Goal: Information Seeking & Learning: Learn about a topic

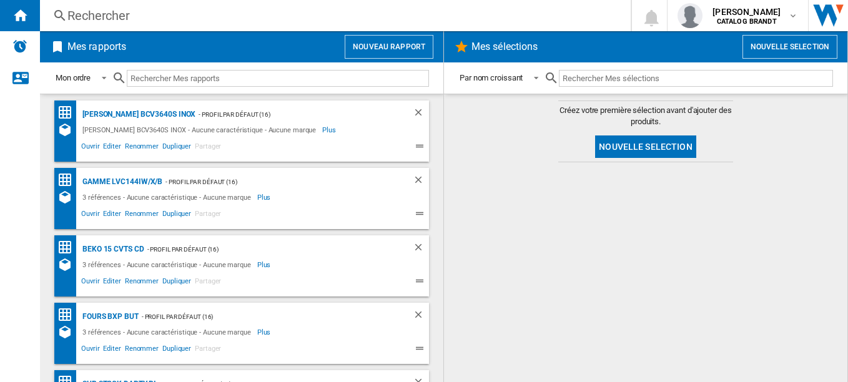
click at [114, 17] on div "Rechercher" at bounding box center [332, 15] width 531 height 17
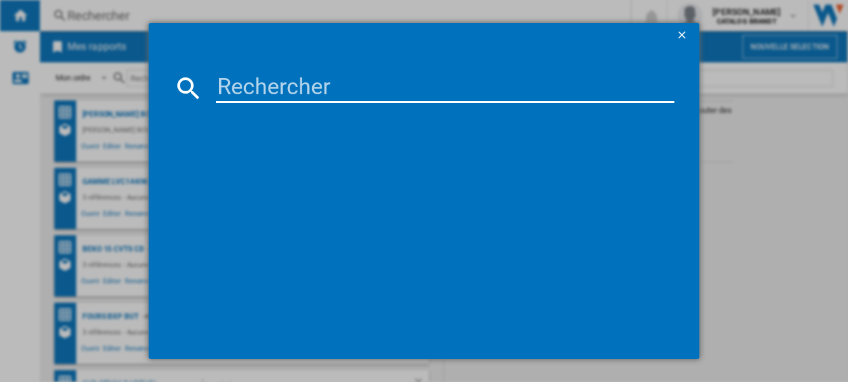
click at [284, 86] on input at bounding box center [445, 88] width 459 height 30
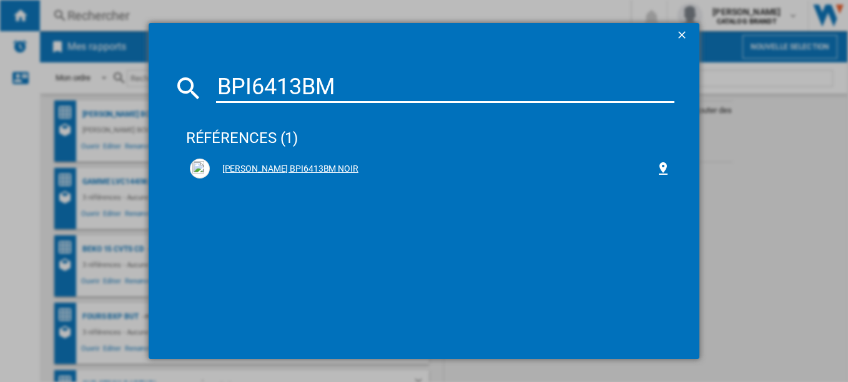
type input "BPI6413BM"
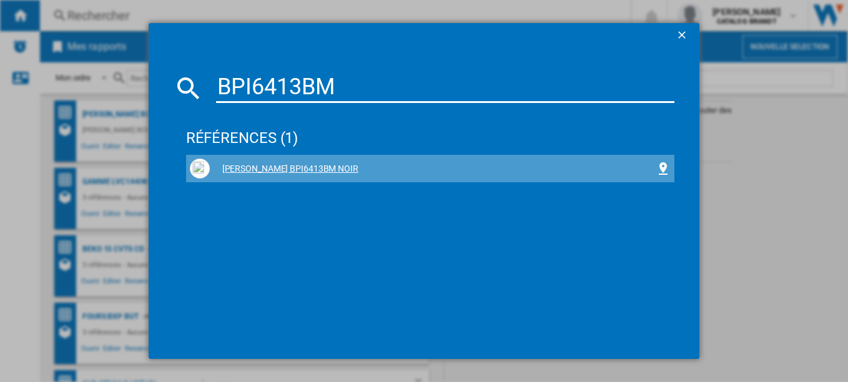
click at [277, 165] on div "[PERSON_NAME] BPI6413BM NOIR" at bounding box center [433, 169] width 446 height 12
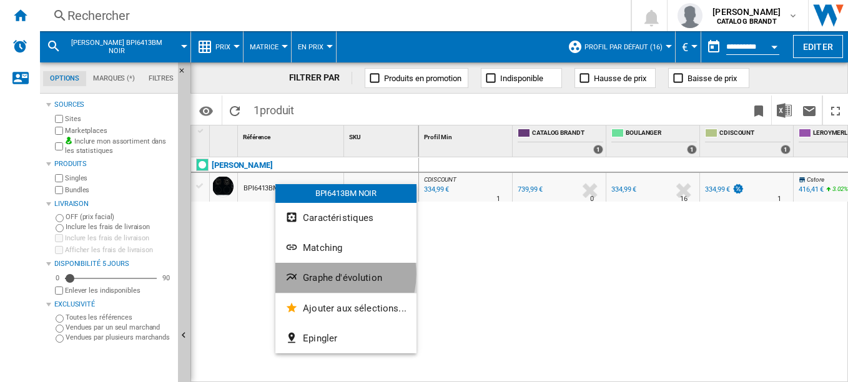
click at [328, 274] on span "Graphe d'évolution" at bounding box center [342, 277] width 79 height 11
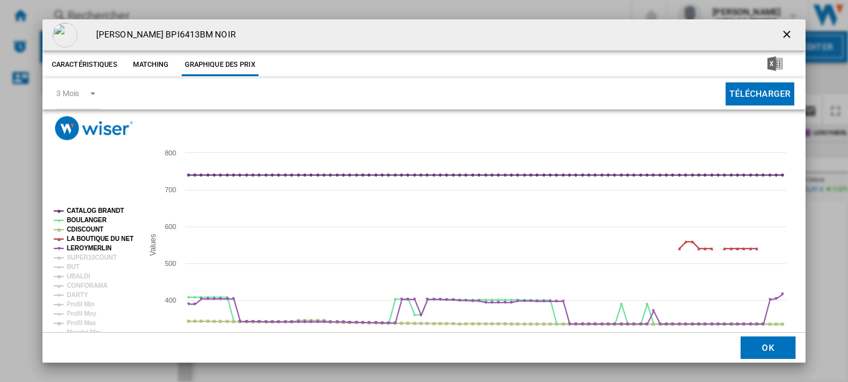
click at [780, 33] on ng-md-icon "getI18NText('BUTTONS.CLOSE_DIALOG')" at bounding box center [787, 35] width 15 height 15
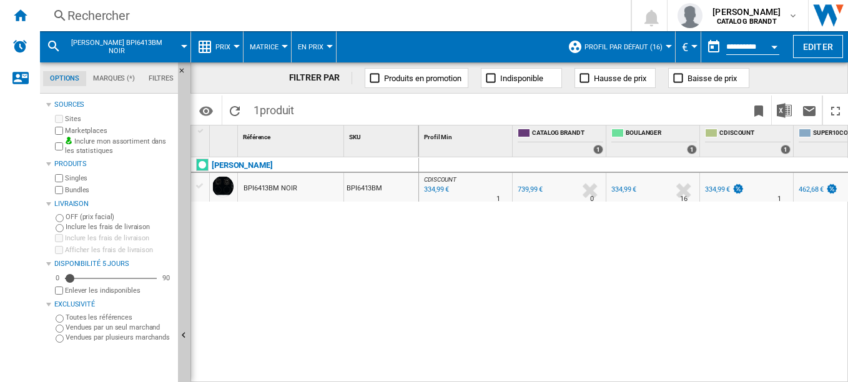
drag, startPoint x: 274, startPoint y: 187, endPoint x: 242, endPoint y: 304, distance: 121.2
click at [242, 304] on div at bounding box center [424, 191] width 848 height 382
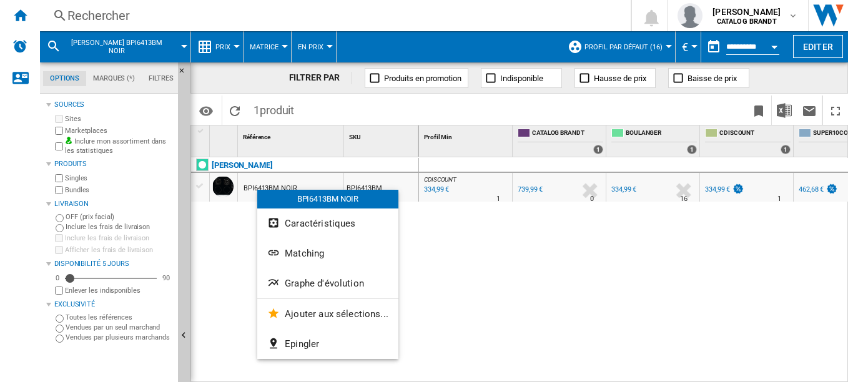
click at [203, 185] on div at bounding box center [424, 191] width 848 height 382
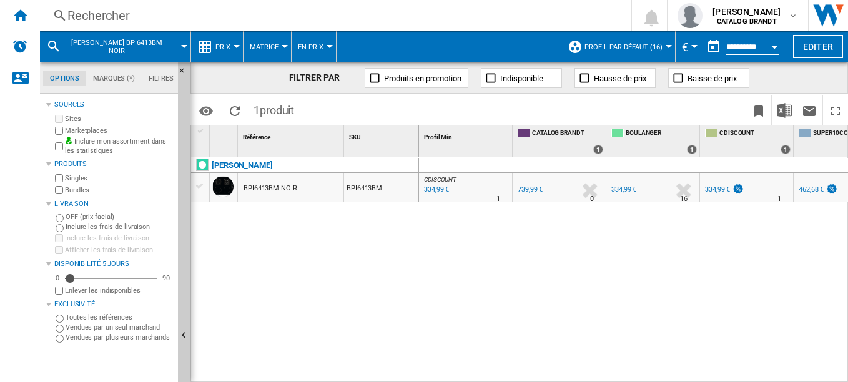
click at [203, 185] on div at bounding box center [200, 185] width 13 height 11
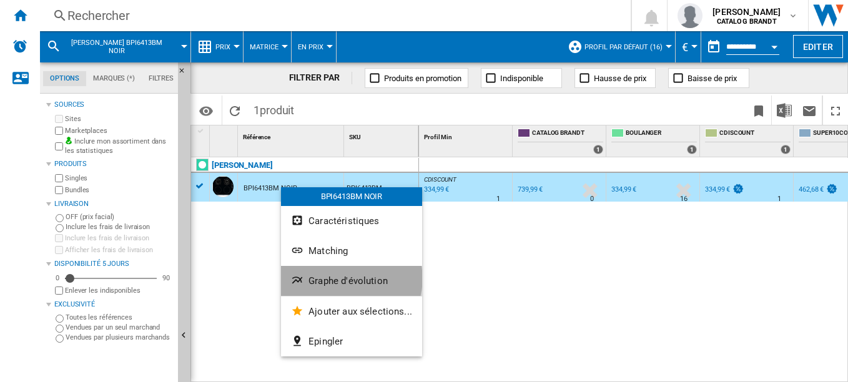
click at [347, 278] on span "Graphe d'évolution" at bounding box center [347, 280] width 79 height 11
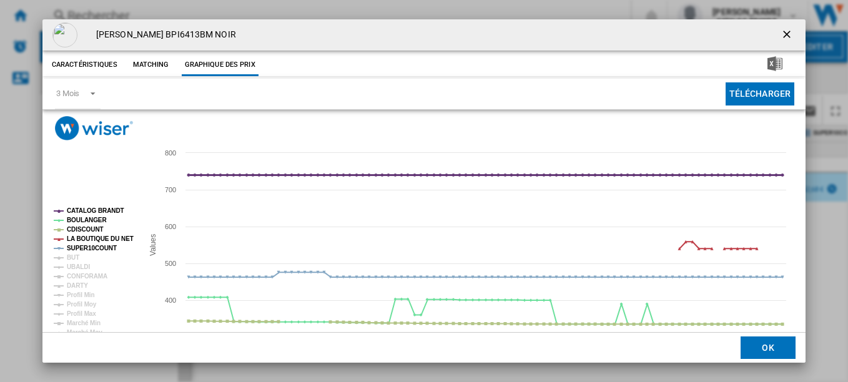
click at [111, 208] on tspan "CATALOG BRANDT" at bounding box center [95, 210] width 57 height 7
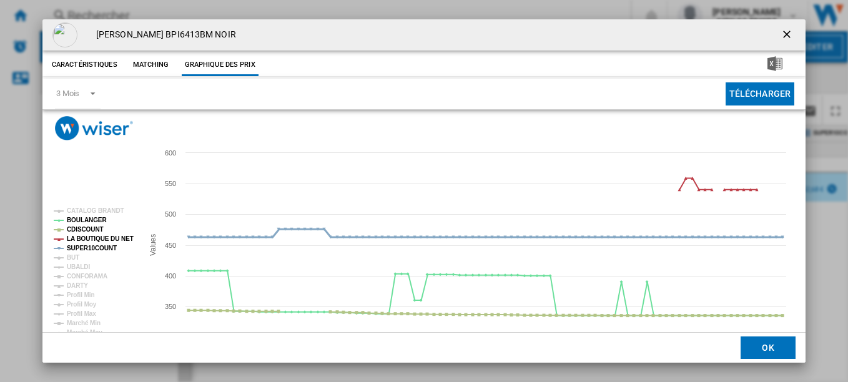
click at [106, 248] on tspan "SUPER10COUNT" at bounding box center [92, 248] width 50 height 7
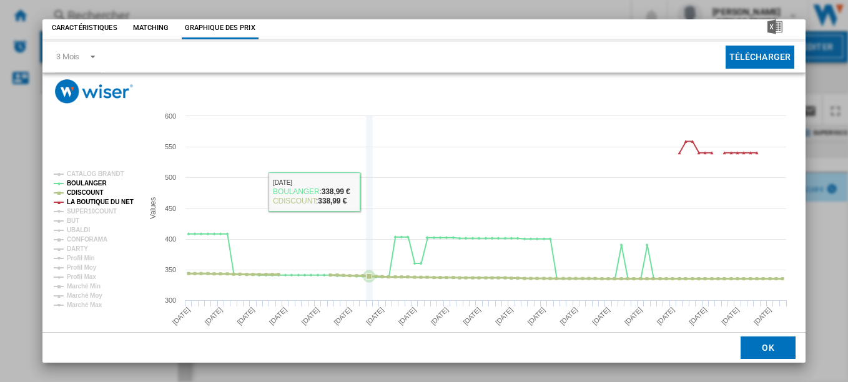
scroll to position [58, 0]
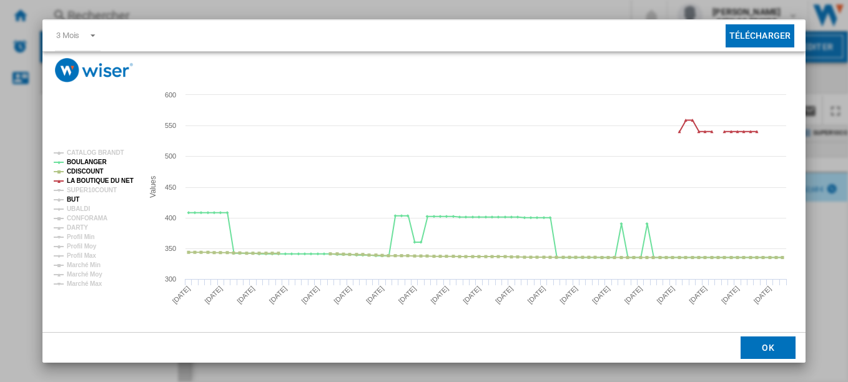
click at [72, 200] on tspan "BUT" at bounding box center [73, 199] width 12 height 7
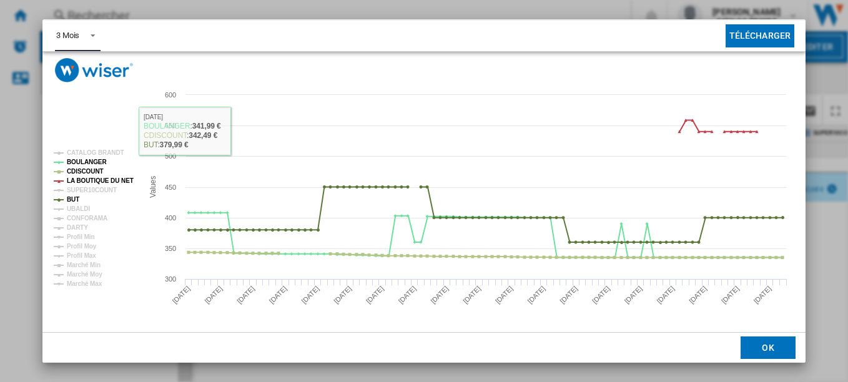
click at [81, 37] on md-select-value "3 Mois" at bounding box center [78, 36] width 46 height 31
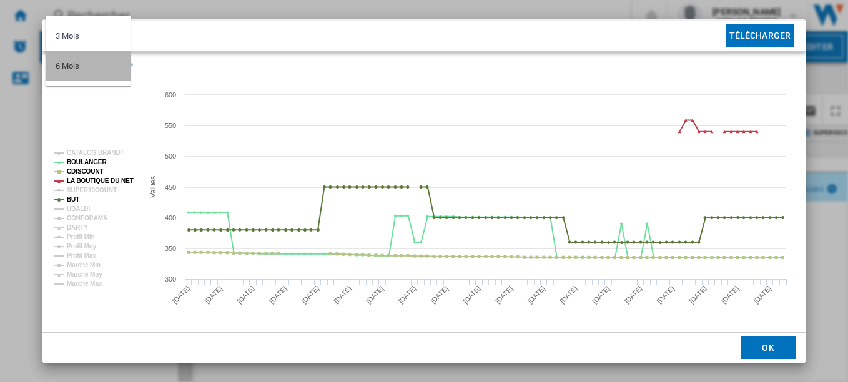
click at [82, 68] on md-option "6 Mois" at bounding box center [88, 66] width 85 height 30
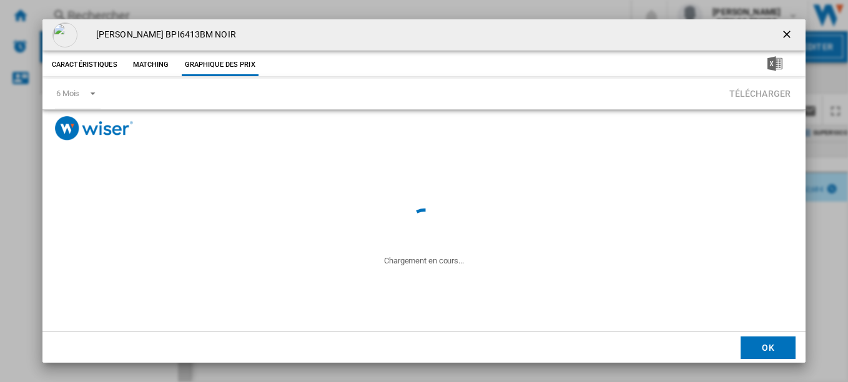
scroll to position [0, 0]
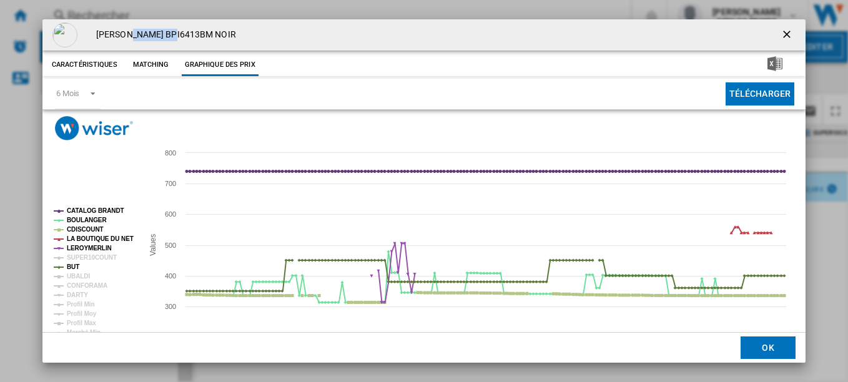
drag, startPoint x: 132, startPoint y: 33, endPoint x: 178, endPoint y: 36, distance: 46.3
click at [178, 36] on h4 "[PERSON_NAME] BPI6413BM NOIR" at bounding box center [163, 35] width 146 height 12
copy h4 "BPI6413BM"
click at [780, 31] on ng-md-icon "getI18NText('BUTTONS.CLOSE_DIALOG')" at bounding box center [787, 35] width 15 height 15
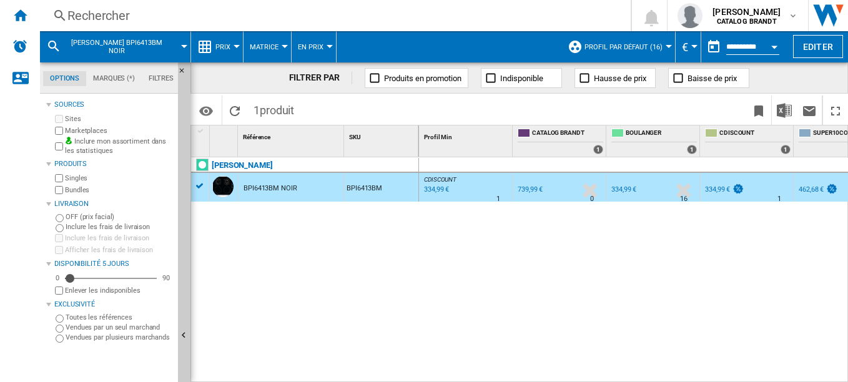
click at [126, 11] on div "Rechercher" at bounding box center [332, 15] width 531 height 17
